Goal: Navigation & Orientation: Find specific page/section

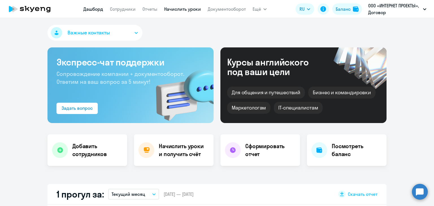
click at [182, 8] on link "Начислить уроки" at bounding box center [182, 9] width 37 height 6
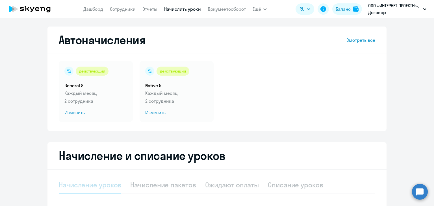
select select "10"
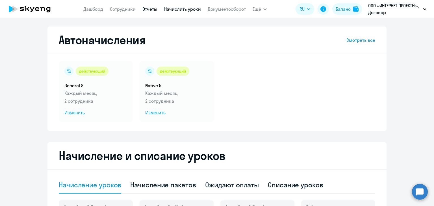
click at [155, 7] on link "Отчеты" at bounding box center [149, 9] width 15 height 6
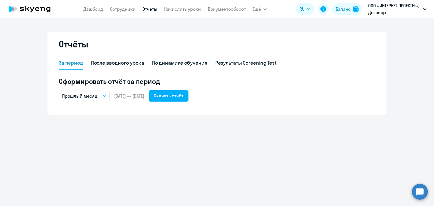
click at [125, 12] on app-menu-item-link "Сотрудники" at bounding box center [123, 9] width 26 height 7
drag, startPoint x: 91, startPoint y: 9, endPoint x: 100, endPoint y: 8, distance: 9.6
click at [91, 9] on link "Дашборд" at bounding box center [93, 9] width 20 height 6
